Goal: Task Accomplishment & Management: Use online tool/utility

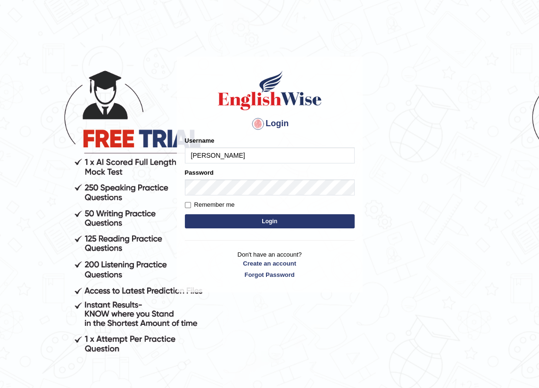
type input "Dominik"
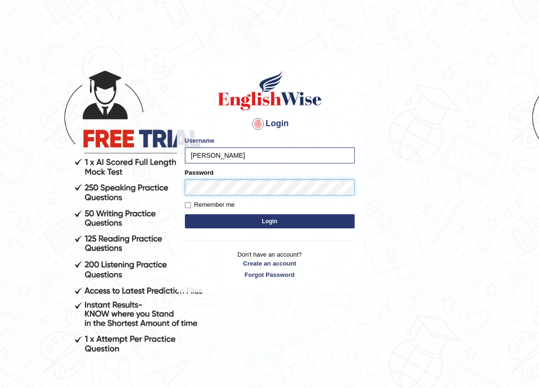
click at [185, 214] on button "Login" at bounding box center [270, 221] width 170 height 14
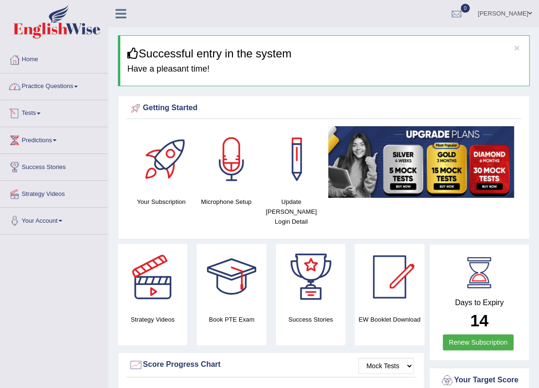
click at [33, 117] on link "Tests" at bounding box center [53, 112] width 107 height 24
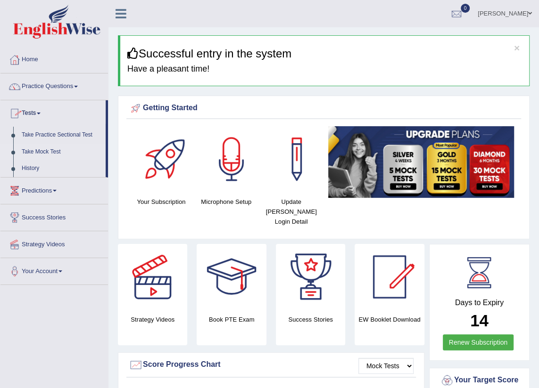
click at [53, 155] on link "Take Mock Test" at bounding box center [61, 152] width 88 height 17
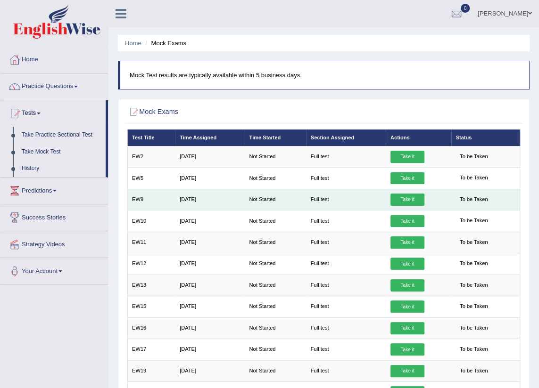
click at [410, 197] on link "Take it" at bounding box center [407, 200] width 34 height 12
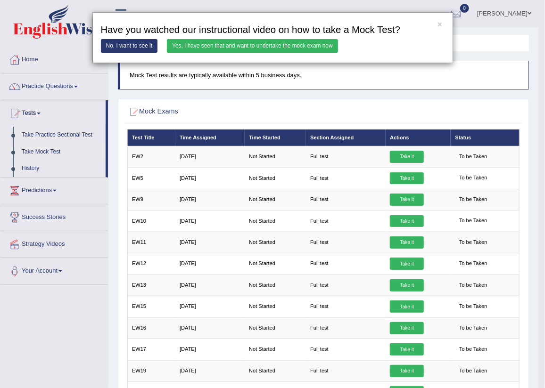
click at [262, 45] on link "Yes, I have seen that and want to undertake the mock exam now" at bounding box center [252, 46] width 171 height 14
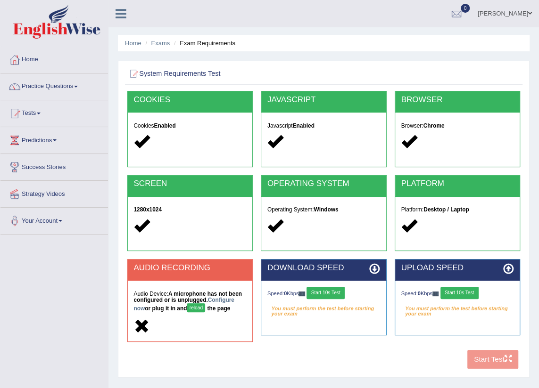
click at [334, 295] on button "Start 10s Test" at bounding box center [325, 293] width 38 height 12
click at [460, 295] on button "Start 10s Test" at bounding box center [459, 293] width 38 height 12
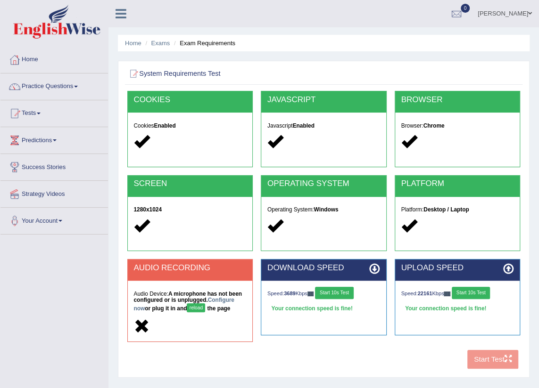
click at [478, 287] on button "Start 10s Test" at bounding box center [471, 293] width 38 height 12
click at [213, 297] on link "Configure now" at bounding box center [183, 304] width 100 height 15
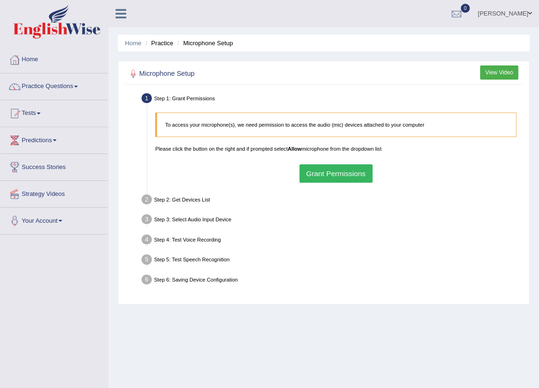
click at [369, 164] on button "Grant Permissions" at bounding box center [335, 173] width 73 height 18
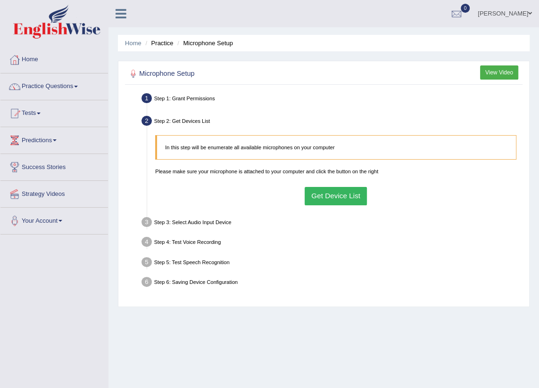
click at [353, 193] on button "Get Device List" at bounding box center [335, 196] width 63 height 18
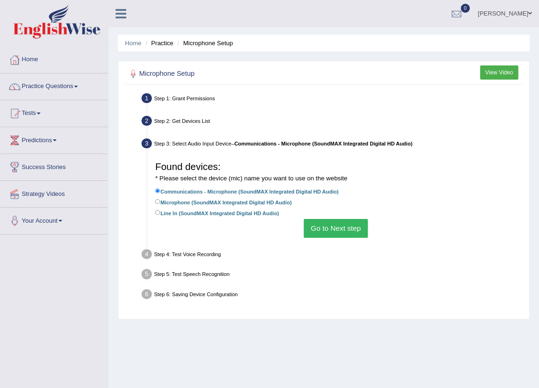
click at [335, 226] on button "Go to Next step" at bounding box center [336, 228] width 64 height 18
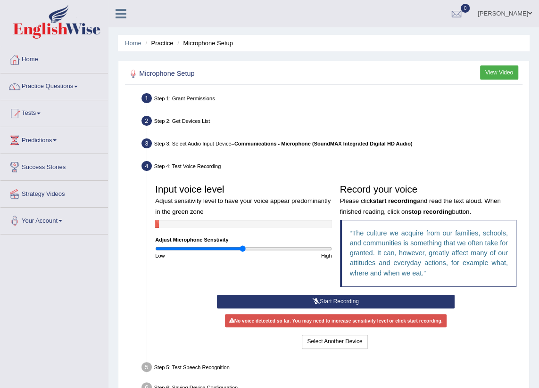
scroll to position [42, 0]
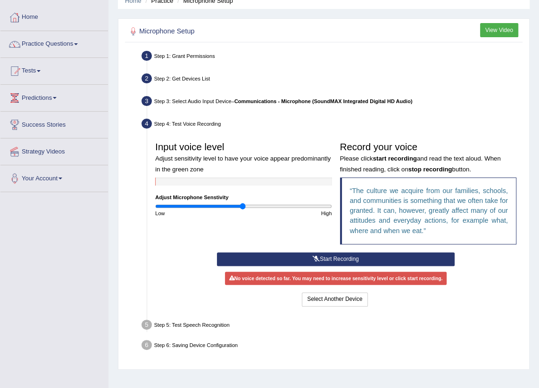
click at [351, 258] on button "Start Recording" at bounding box center [336, 260] width 238 height 14
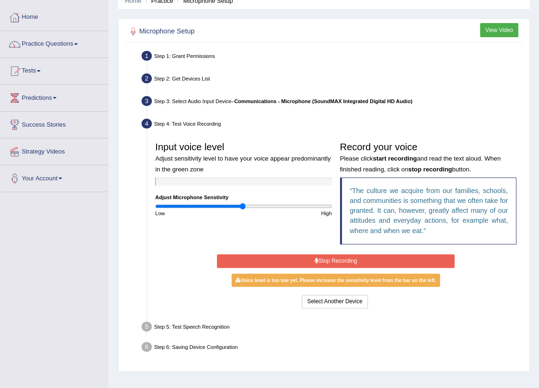
click at [351, 258] on button "Stop Recording" at bounding box center [336, 262] width 238 height 14
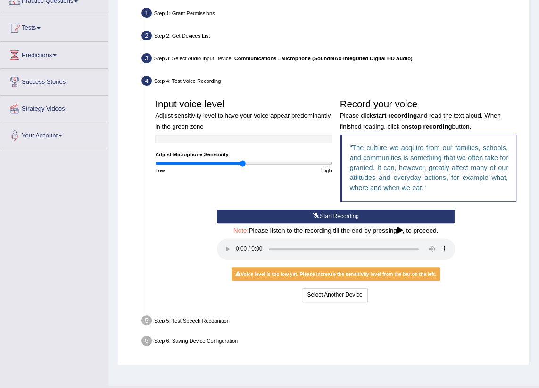
scroll to position [107, 0]
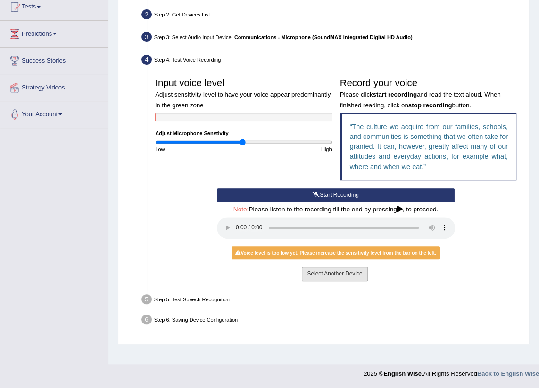
click at [324, 276] on button "Select Another Device" at bounding box center [335, 274] width 66 height 14
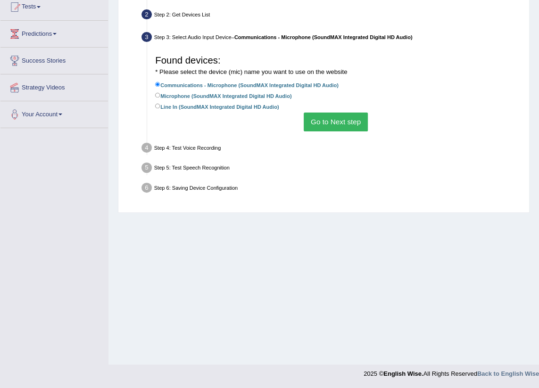
scroll to position [21, 0]
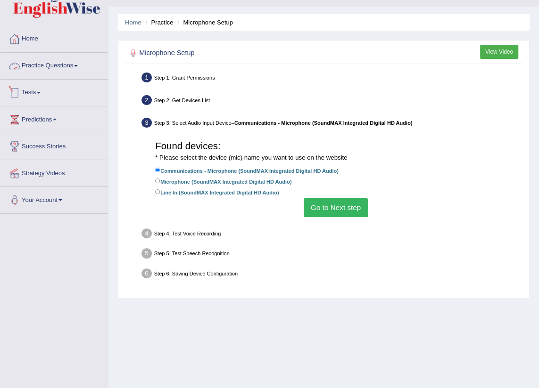
click at [47, 88] on link "Tests" at bounding box center [53, 92] width 107 height 24
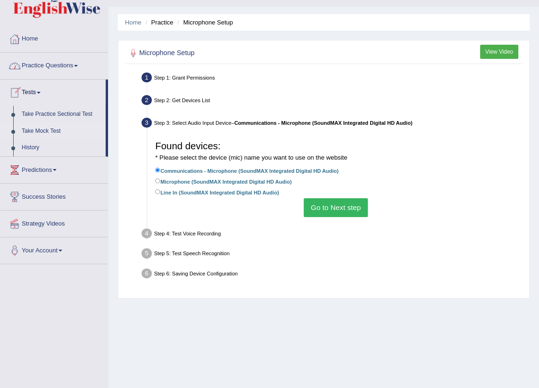
click at [42, 132] on link "Take Mock Test" at bounding box center [61, 131] width 88 height 17
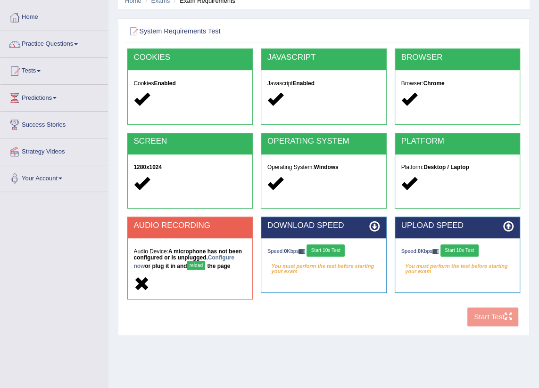
scroll to position [42, 0]
click at [222, 258] on link "Configure now" at bounding box center [183, 262] width 100 height 15
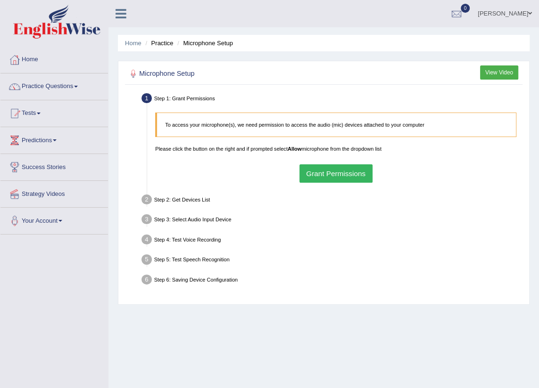
click at [344, 175] on button "Grant Permissions" at bounding box center [335, 173] width 73 height 18
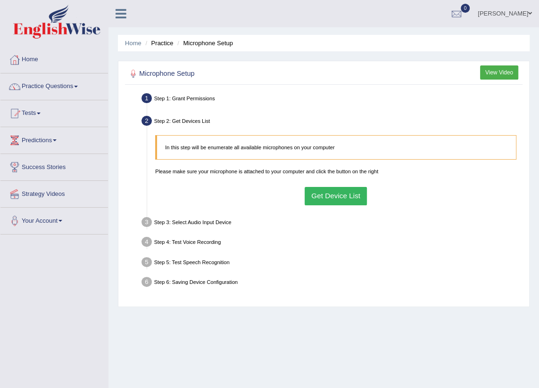
click at [312, 189] on button "Get Device List" at bounding box center [335, 196] width 63 height 18
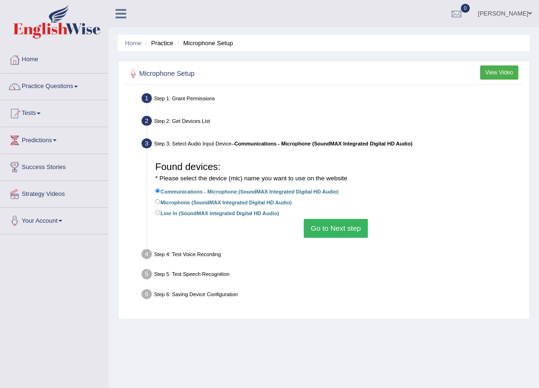
click at [322, 228] on button "Go to Next step" at bounding box center [336, 228] width 64 height 18
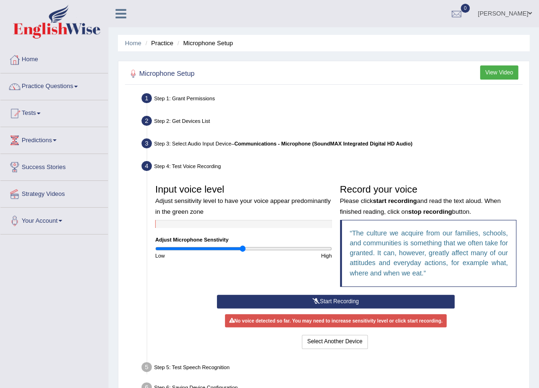
scroll to position [42, 0]
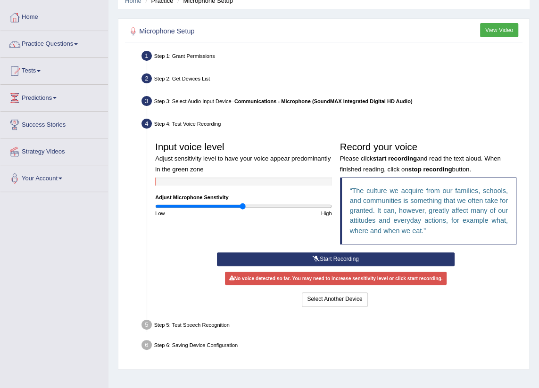
click at [353, 263] on button "Start Recording" at bounding box center [336, 260] width 238 height 14
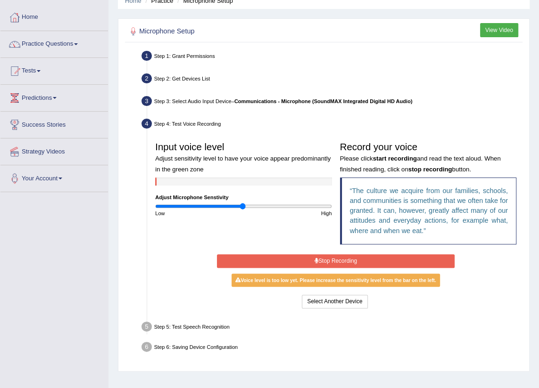
click at [353, 263] on button "Stop Recording" at bounding box center [336, 262] width 238 height 14
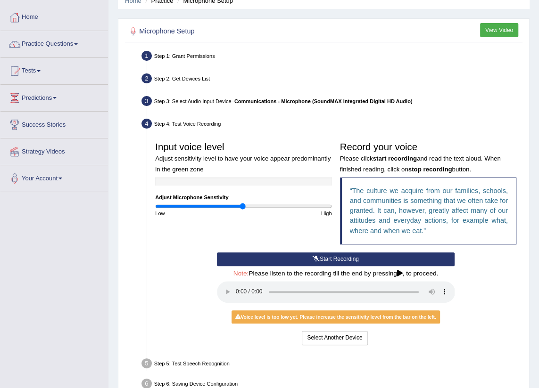
scroll to position [85, 0]
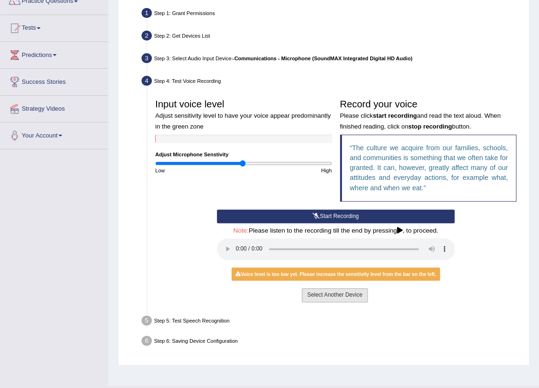
click at [349, 296] on button "Select Another Device" at bounding box center [335, 295] width 66 height 14
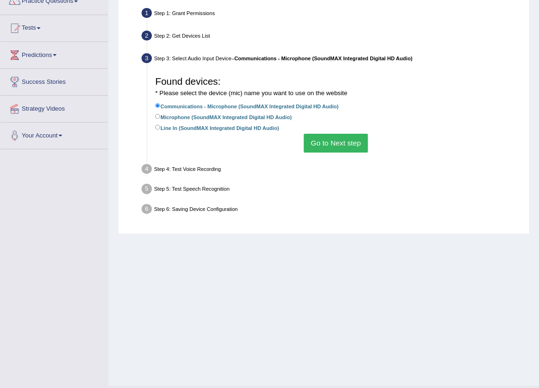
scroll to position [42, 0]
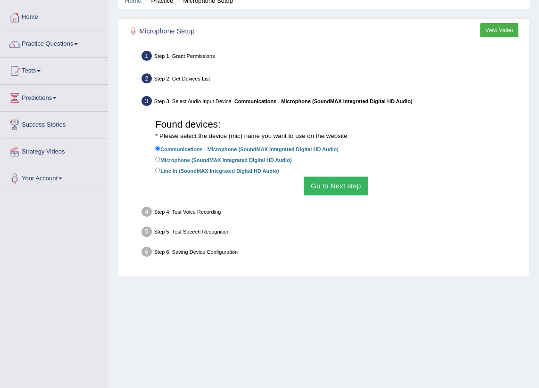
click at [189, 169] on label "Line In (SoundMAX Integrated Digital HD Audio)" at bounding box center [216, 170] width 123 height 9
click at [160, 169] on input "Line In (SoundMAX Integrated Digital HD Audio)" at bounding box center [157, 170] width 5 height 5
radio input "true"
click at [201, 161] on label "Microphone (SoundMAX Integrated Digital HD Audio)" at bounding box center [223, 159] width 136 height 9
click at [160, 161] on input "Microphone (SoundMAX Integrated Digital HD Audio)" at bounding box center [157, 159] width 5 height 5
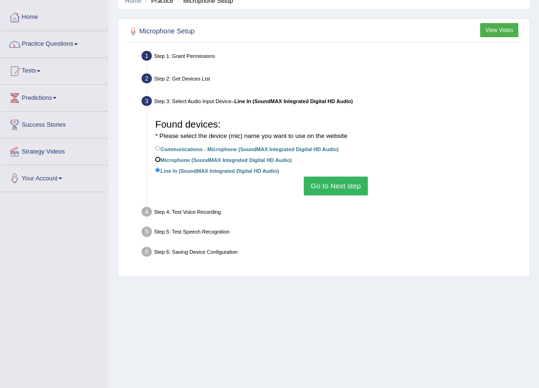
radio input "true"
click at [328, 180] on button "Go to Next step" at bounding box center [336, 186] width 64 height 18
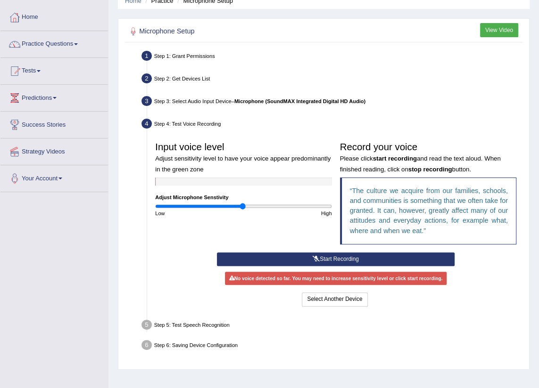
click at [324, 258] on button "Start Recording" at bounding box center [336, 260] width 238 height 14
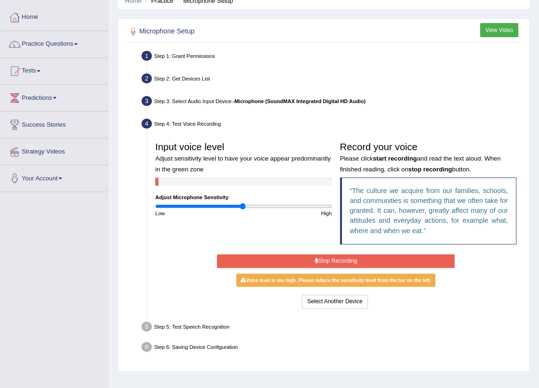
click at [354, 255] on button "Stop Recording" at bounding box center [336, 262] width 238 height 14
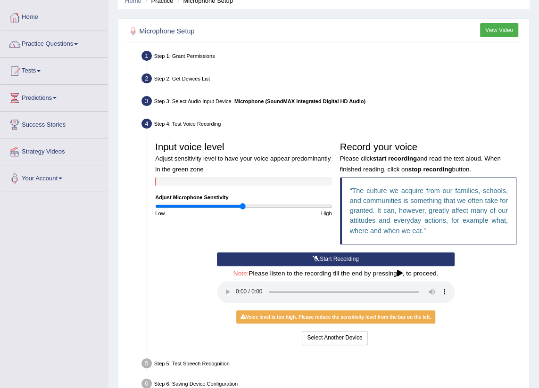
scroll to position [85, 0]
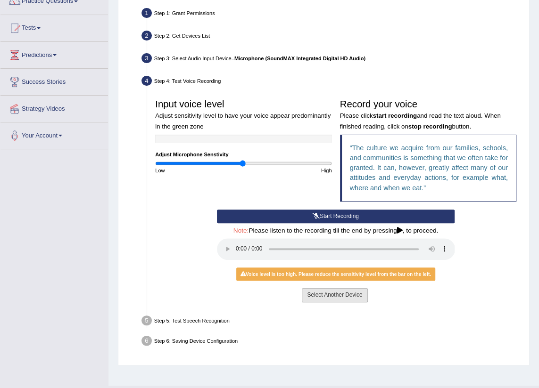
click at [344, 291] on button "Select Another Device" at bounding box center [335, 295] width 66 height 14
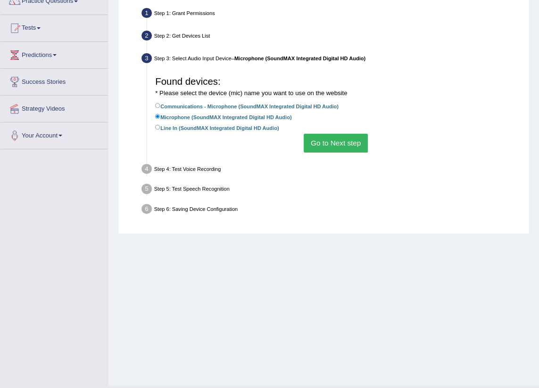
click at [225, 105] on label "Communications - Microphone (SoundMAX Integrated Digital HD Audio)" at bounding box center [246, 105] width 183 height 9
click at [160, 105] on input "Communications - Microphone (SoundMAX Integrated Digital HD Audio)" at bounding box center [157, 105] width 5 height 5
radio input "true"
click at [226, 114] on label "Microphone (SoundMAX Integrated Digital HD Audio)" at bounding box center [223, 116] width 136 height 9
click at [160, 114] on input "Microphone (SoundMAX Integrated Digital HD Audio)" at bounding box center [157, 116] width 5 height 5
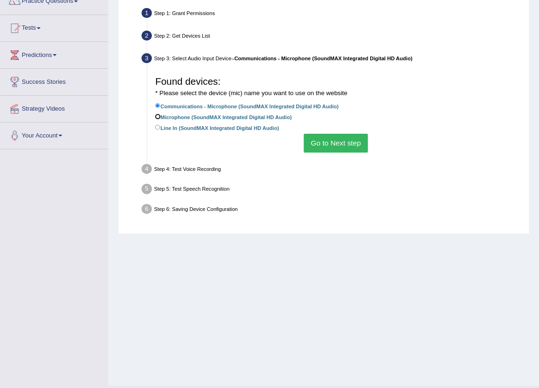
radio input "true"
click at [333, 149] on button "Go to Next step" at bounding box center [336, 143] width 64 height 18
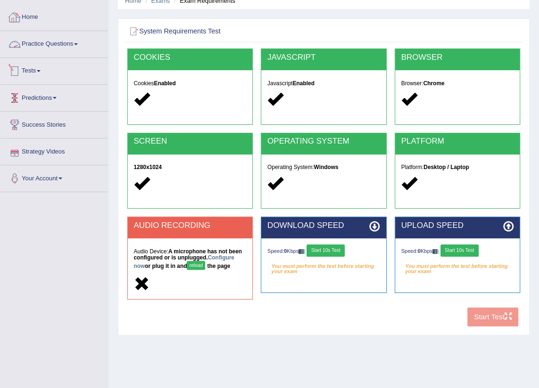
click at [46, 65] on link "Tests" at bounding box center [53, 70] width 107 height 24
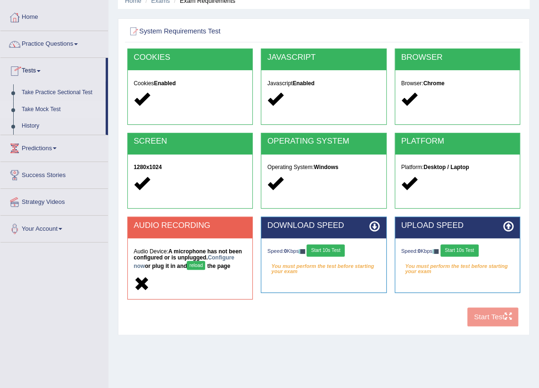
click at [45, 109] on link "Take Mock Test" at bounding box center [61, 109] width 88 height 17
